Goal: Transaction & Acquisition: Purchase product/service

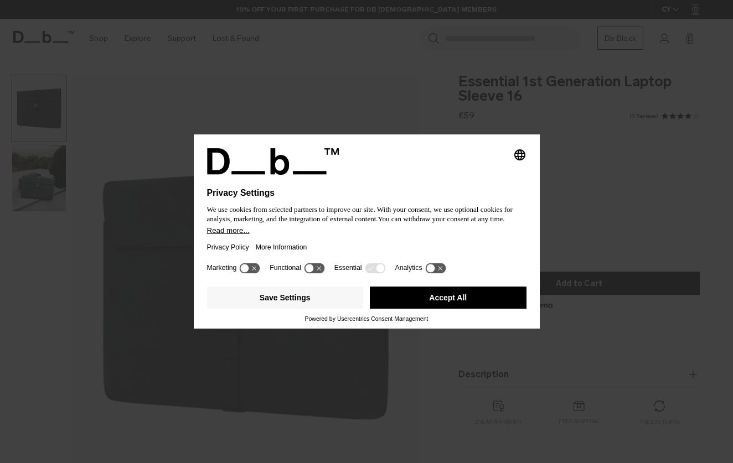
drag, startPoint x: 0, startPoint y: 0, endPoint x: 456, endPoint y: 175, distance: 488.6
click at [456, 175] on div at bounding box center [366, 181] width 319 height 13
click at [438, 303] on button "Accept All" at bounding box center [448, 298] width 157 height 22
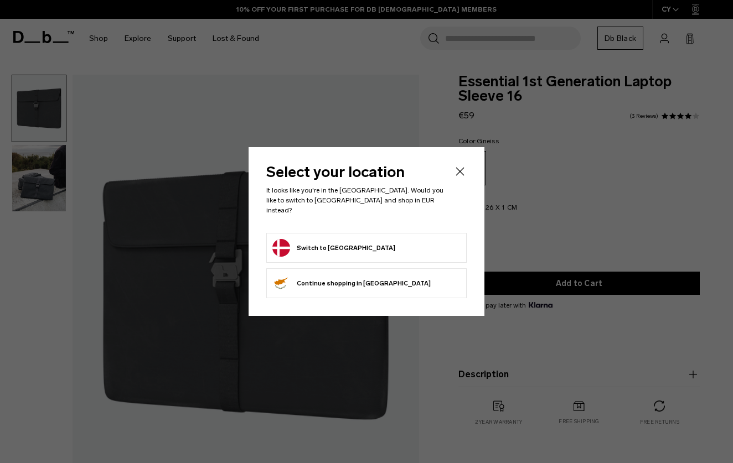
click at [462, 178] on icon "Close" at bounding box center [459, 171] width 13 height 13
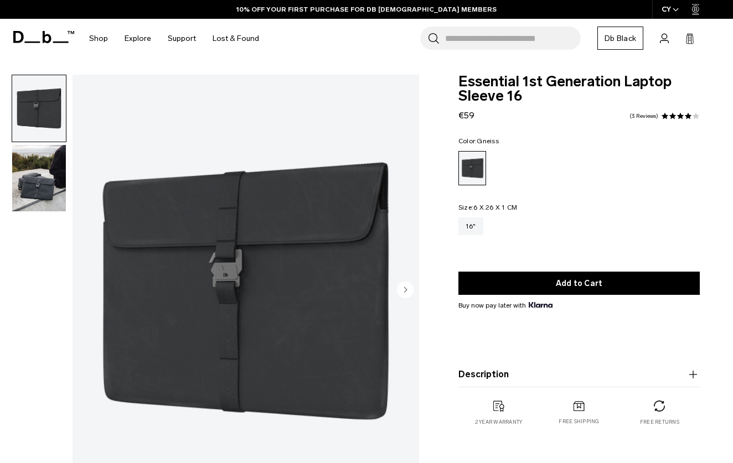
click at [41, 191] on img "button" at bounding box center [39, 178] width 54 height 66
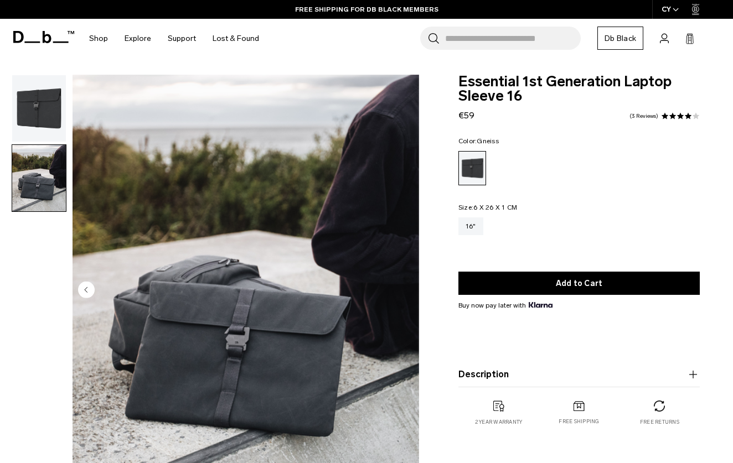
click at [32, 104] on img "button" at bounding box center [39, 108] width 54 height 66
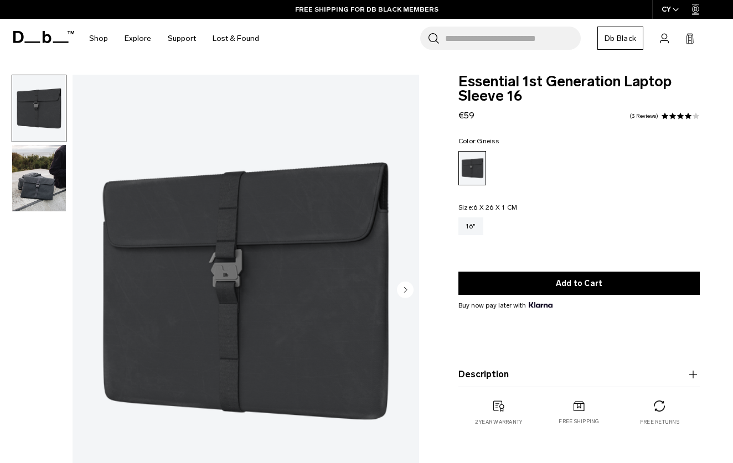
click at [401, 296] on circle "Next slide" at bounding box center [405, 290] width 17 height 17
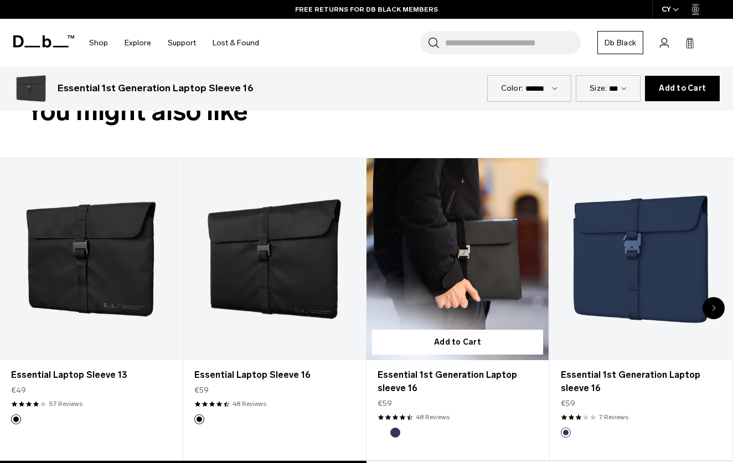
scroll to position [449, 0]
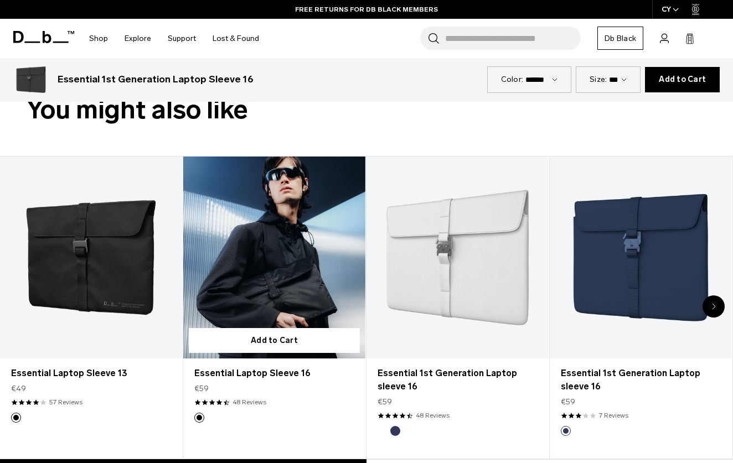
click at [329, 286] on link "Essential Laptop Sleeve 16" at bounding box center [274, 258] width 182 height 203
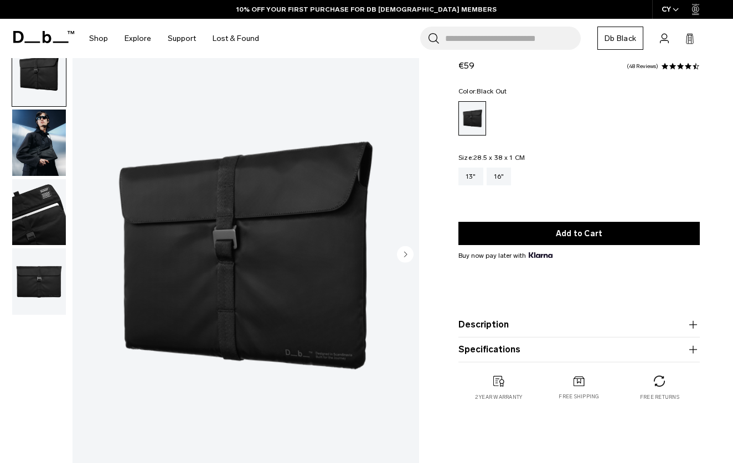
click at [399, 255] on circle "Next slide" at bounding box center [405, 254] width 17 height 17
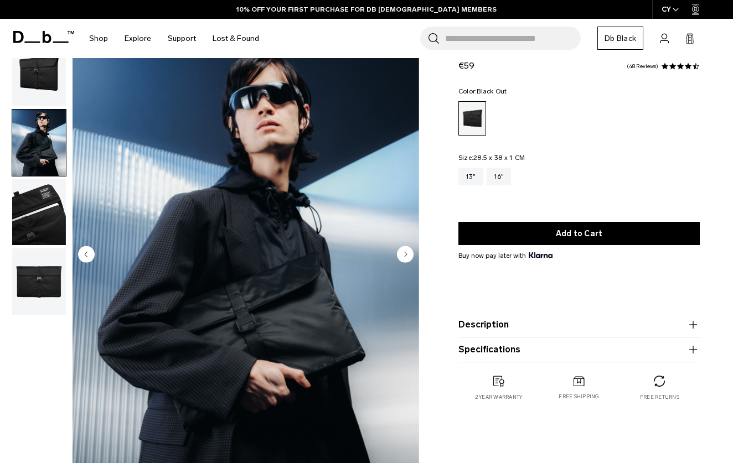
click at [30, 230] on img "button" at bounding box center [39, 212] width 54 height 66
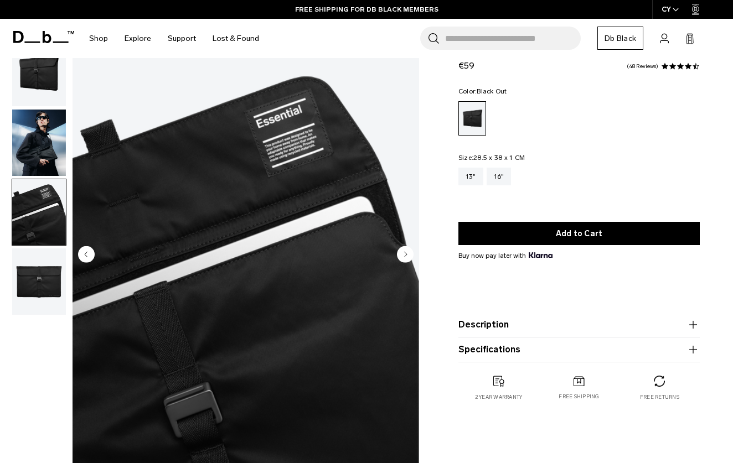
click at [29, 285] on img "button" at bounding box center [39, 282] width 54 height 66
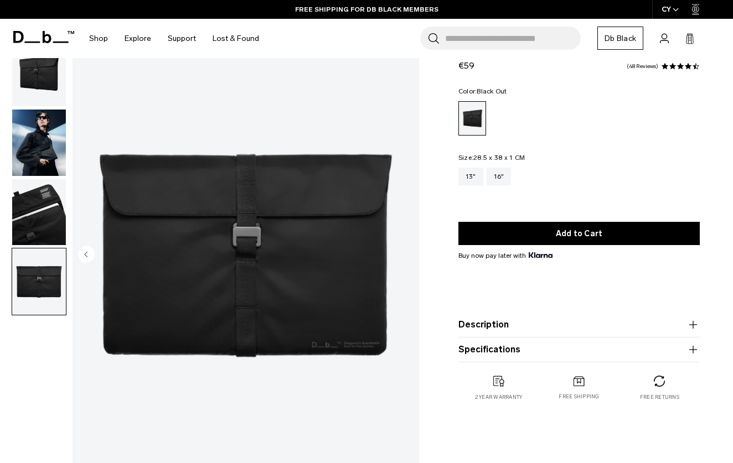
click at [40, 149] on img "button" at bounding box center [39, 143] width 54 height 66
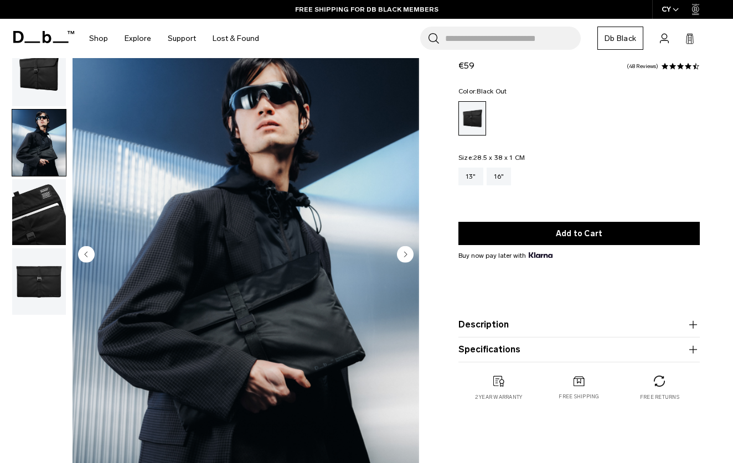
click at [580, 167] on fieldset "Size: 28.5 x 38 x 1 CM Out of stock 13" 16"" at bounding box center [578, 177] width 241 height 47
click at [521, 327] on button "Description" at bounding box center [578, 324] width 241 height 13
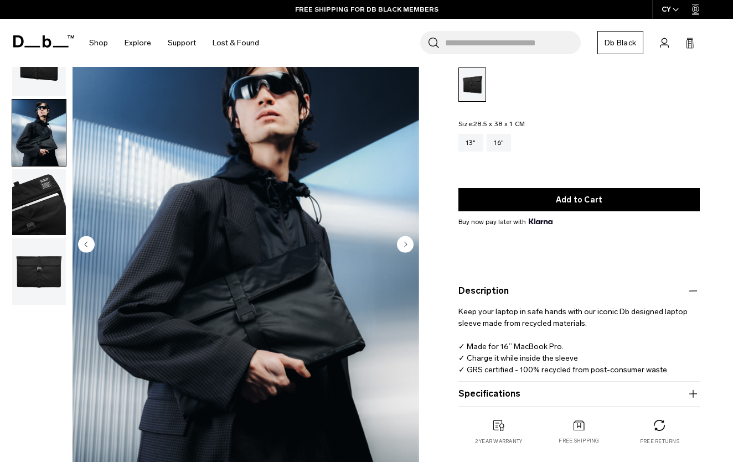
scroll to position [73, 0]
